Goal: Navigation & Orientation: Find specific page/section

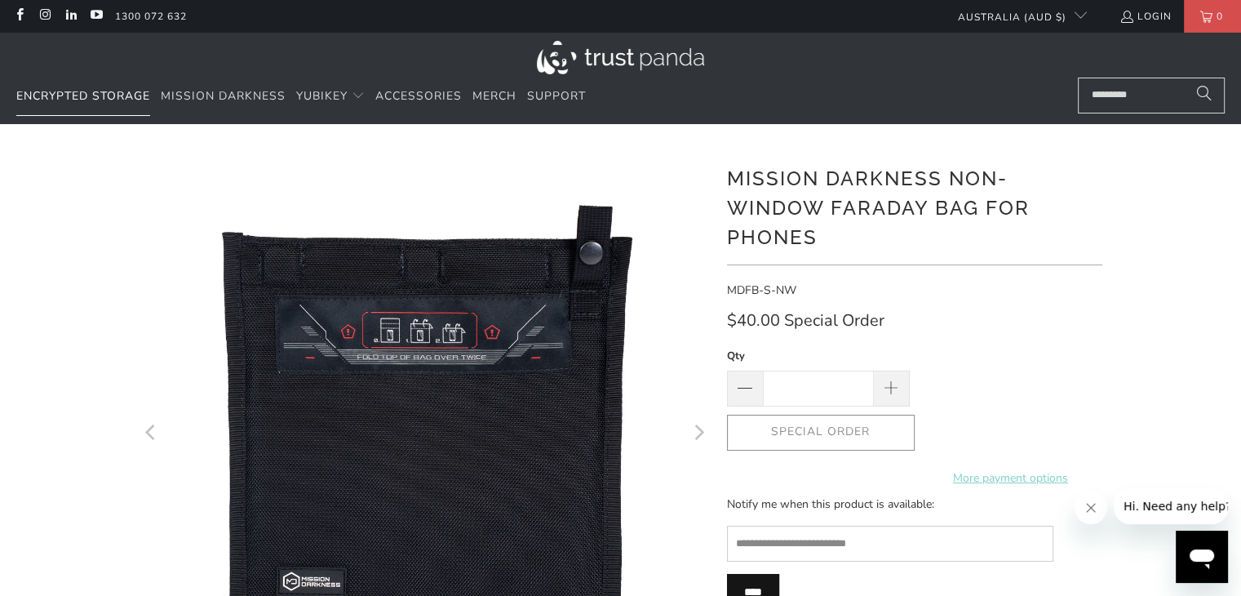
click at [82, 95] on span "Encrypted Storage" at bounding box center [83, 96] width 134 height 16
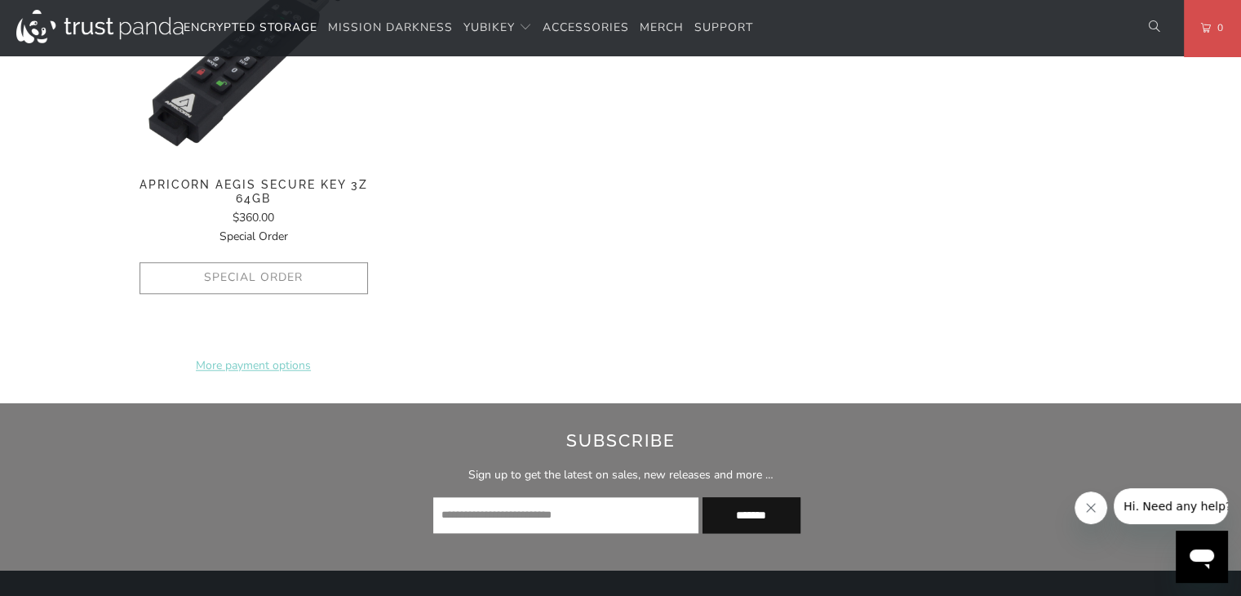
scroll to position [1142, 0]
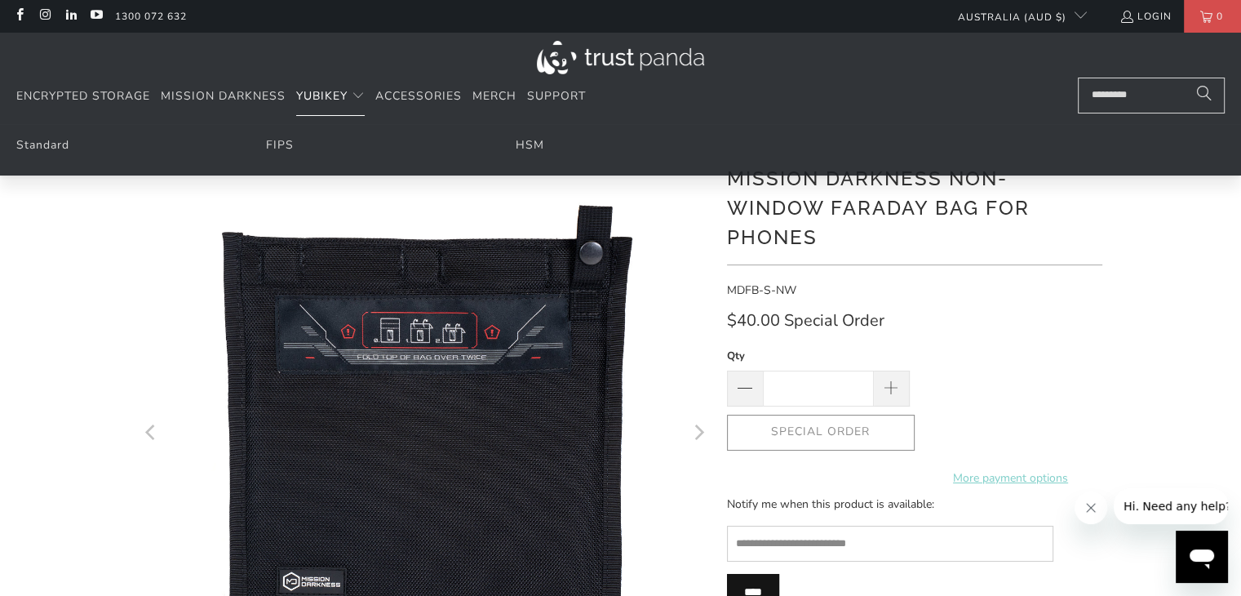
click at [320, 92] on span "YubiKey" at bounding box center [321, 96] width 51 height 16
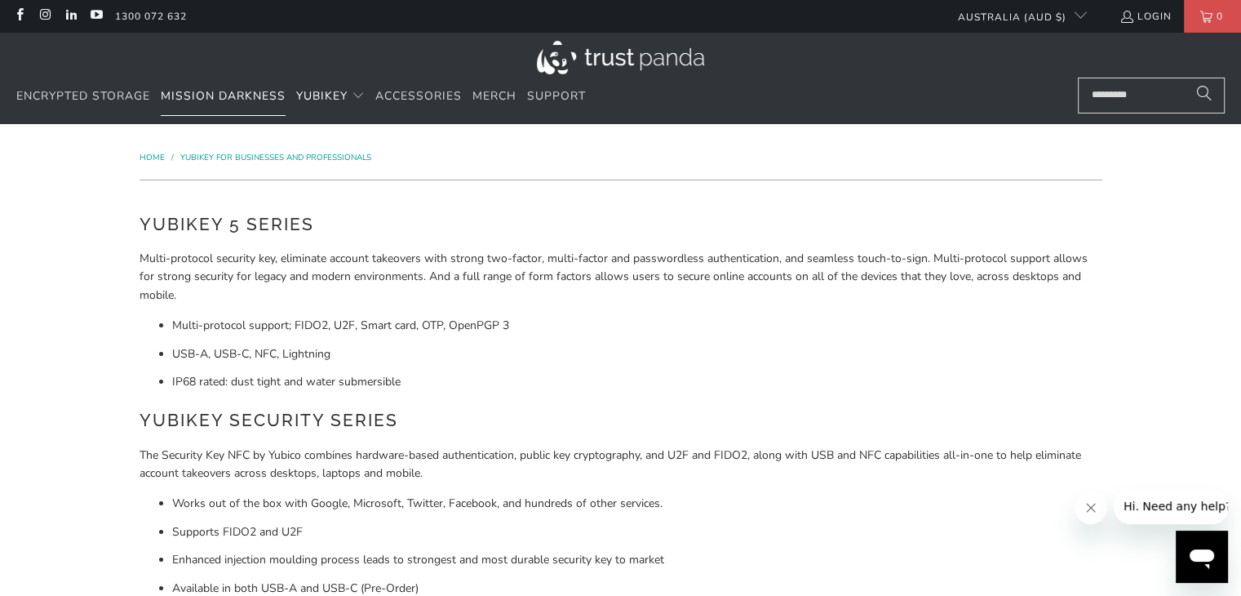
click at [187, 99] on span "Mission Darkness" at bounding box center [223, 96] width 125 height 16
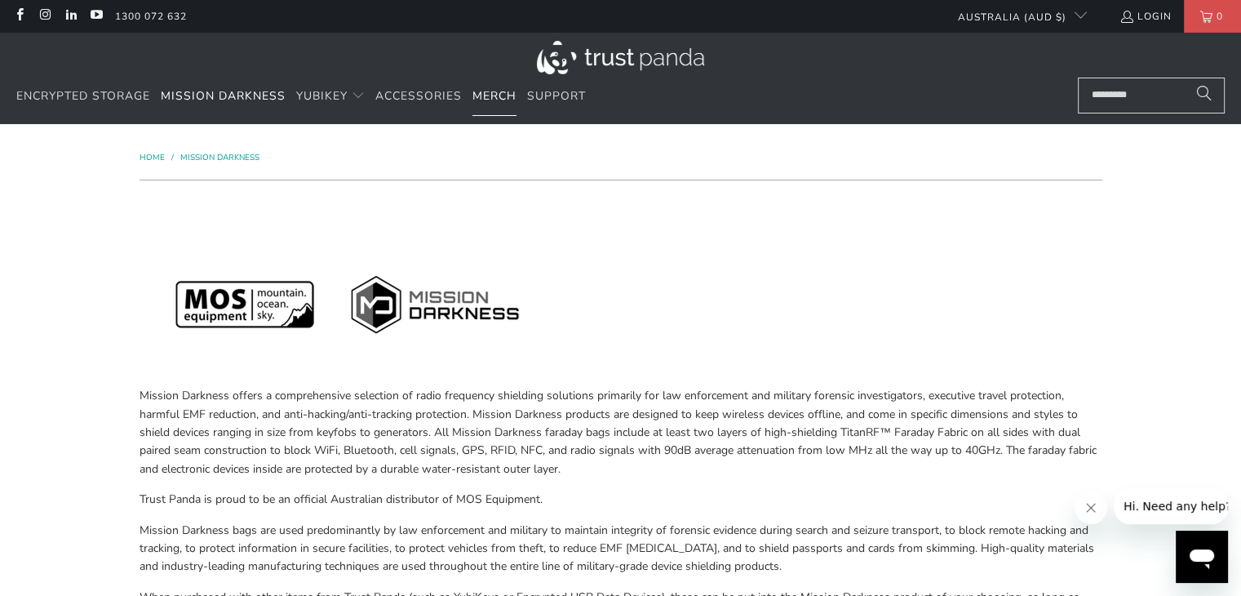
click at [493, 98] on span "Merch" at bounding box center [494, 96] width 44 height 16
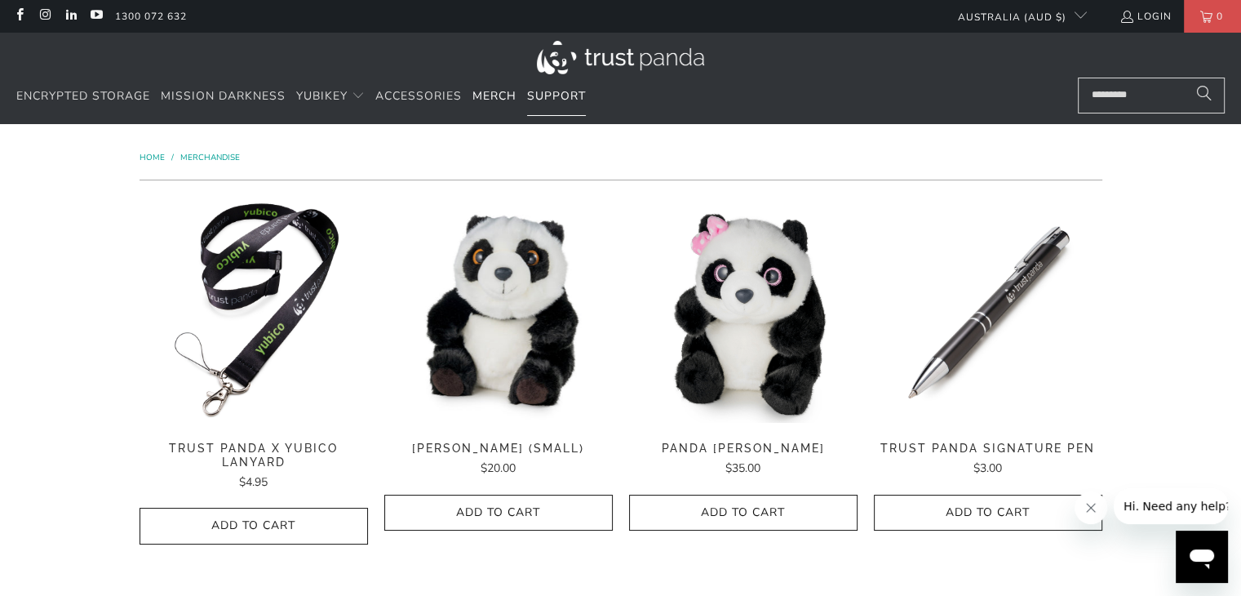
click at [570, 93] on span "Support" at bounding box center [556, 96] width 59 height 16
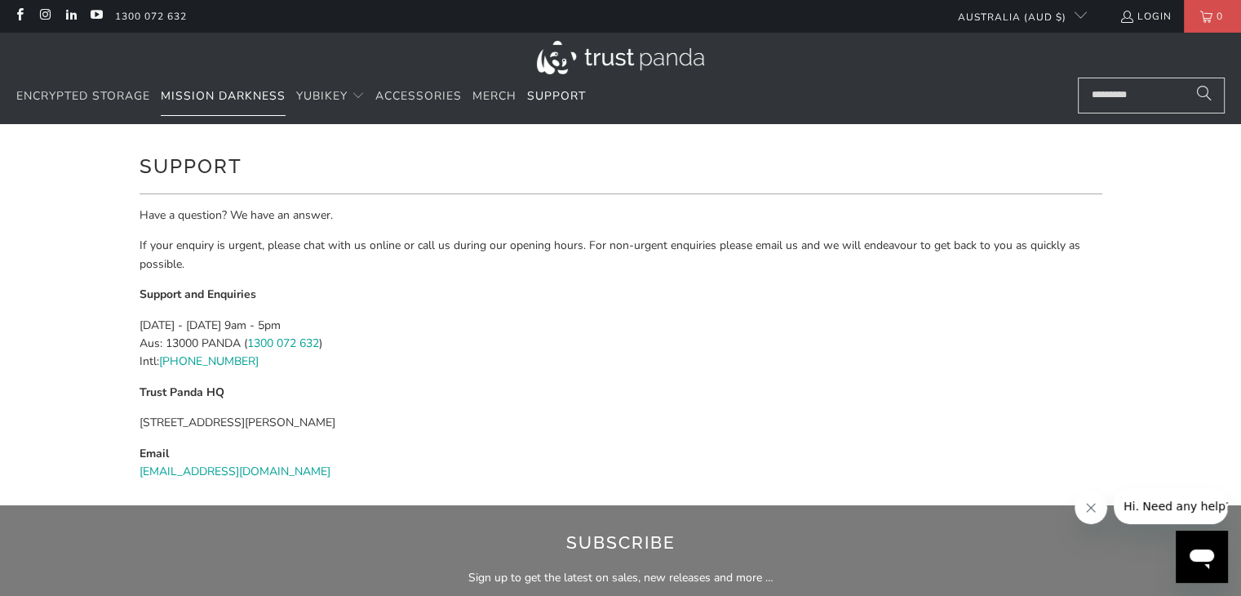
click at [186, 93] on span "Mission Darkness" at bounding box center [223, 96] width 125 height 16
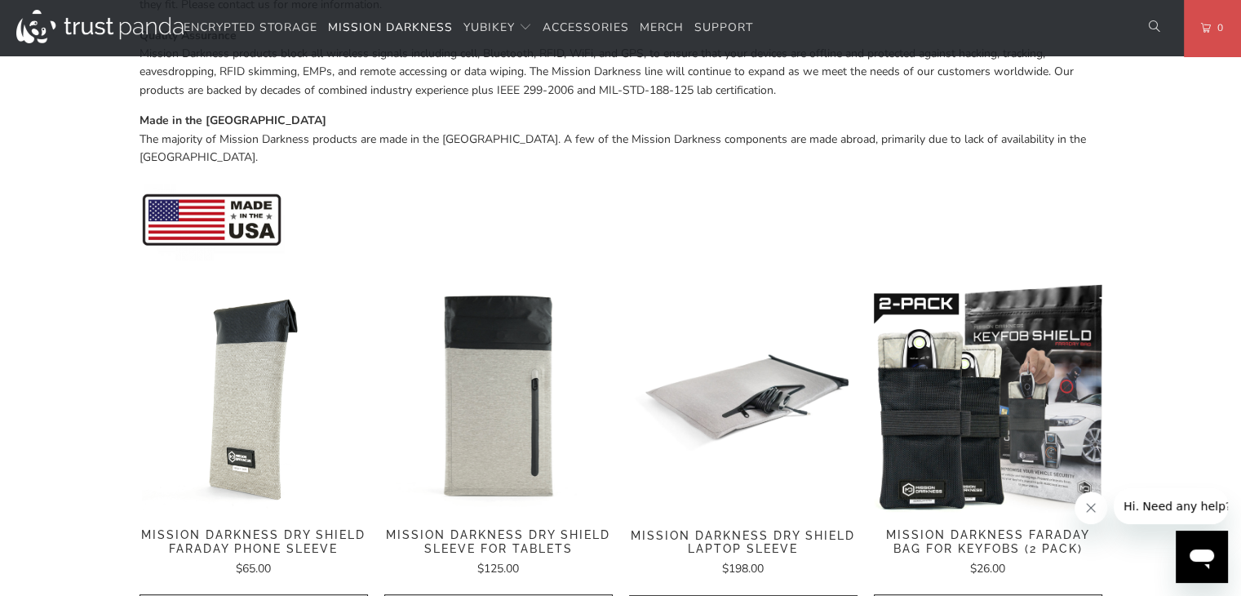
scroll to position [816, 0]
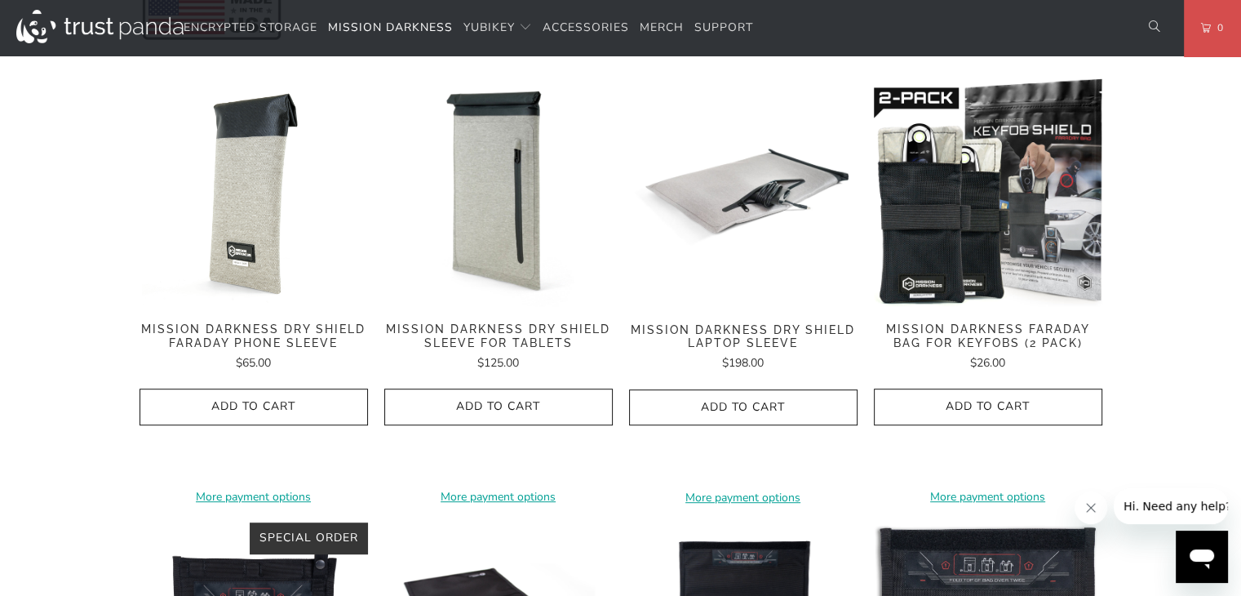
click at [545, 322] on span "Mission Darkness Dry Shield Sleeve For Tablets" at bounding box center [498, 336] width 228 height 28
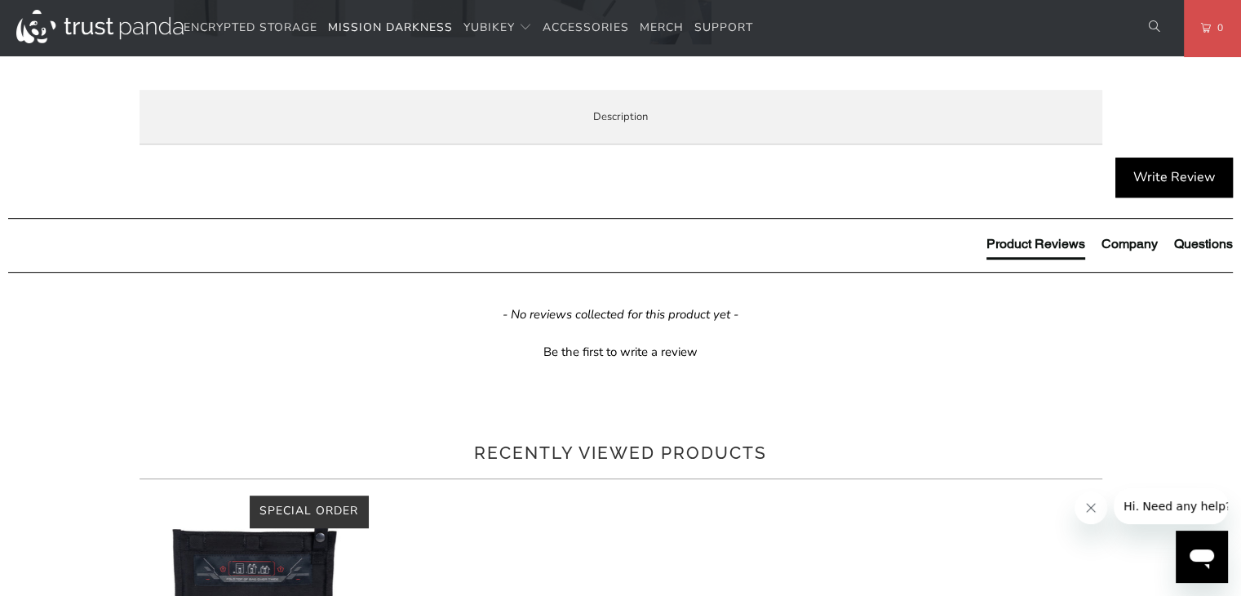
scroll to position [816, 0]
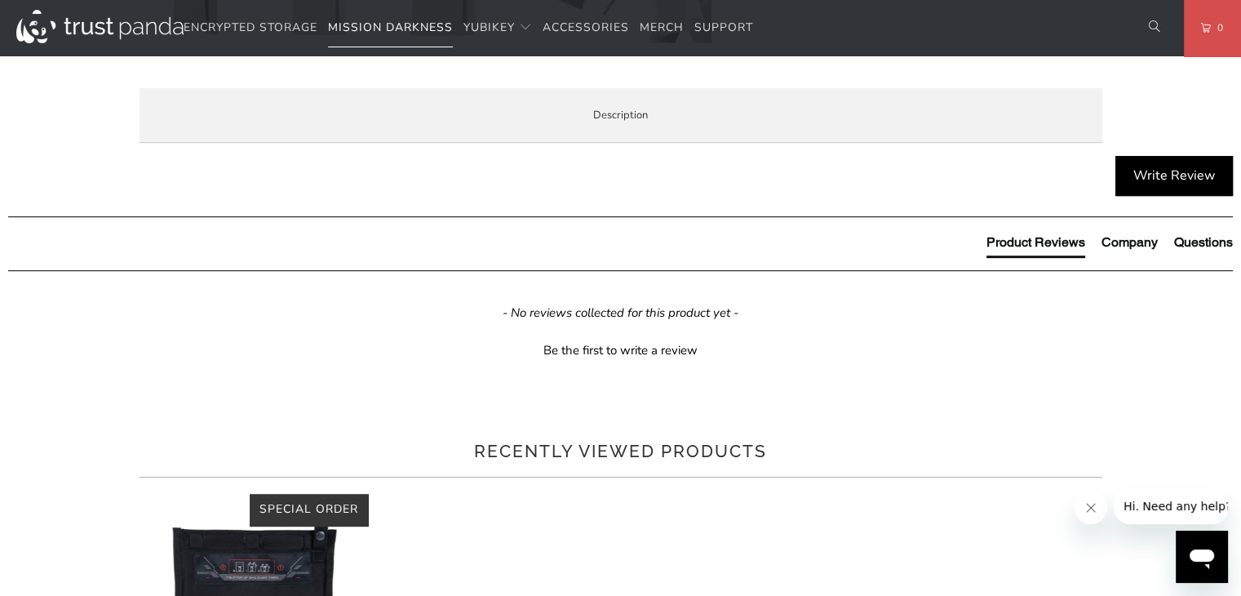
click at [414, 36] on link "Mission Darkness" at bounding box center [390, 28] width 125 height 38
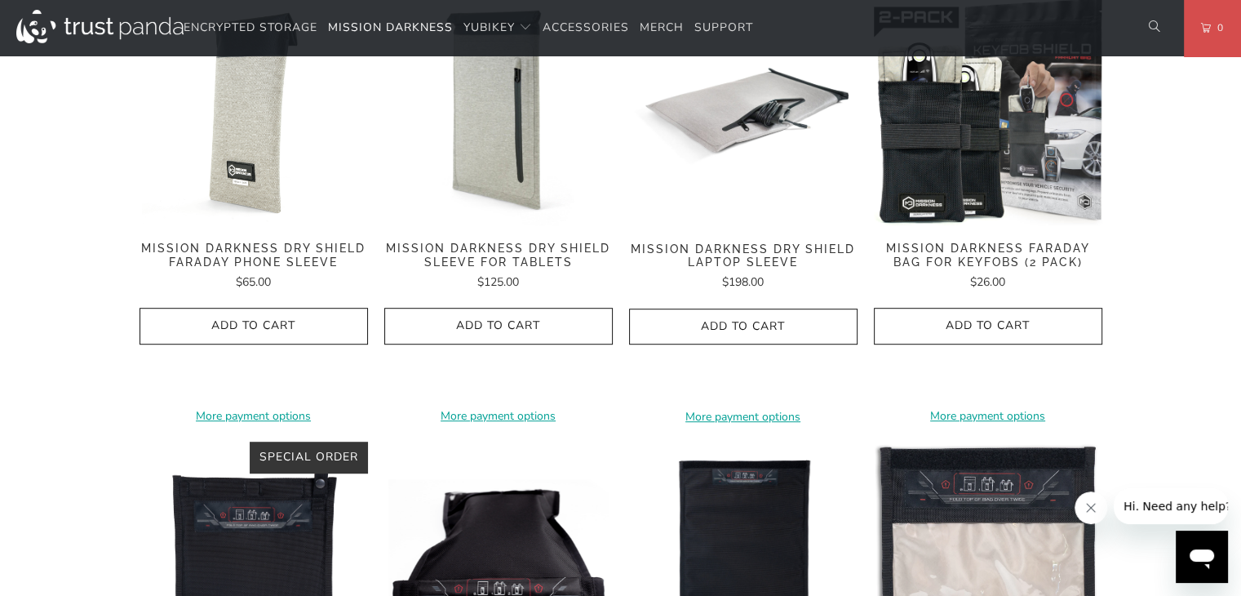
scroll to position [653, 0]
